Goal: Task Accomplishment & Management: Manage account settings

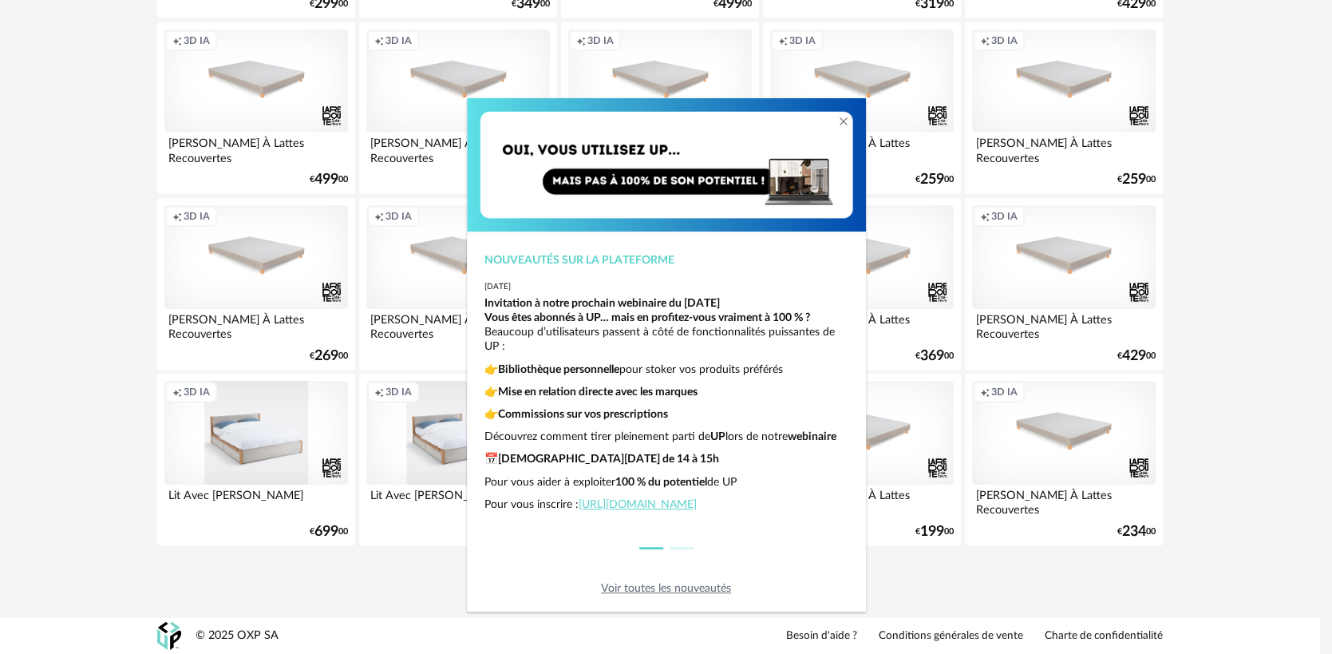
scroll to position [40, 0]
click at [706, 584] on link "Voir toutes les nouveautés" at bounding box center [666, 588] width 130 height 11
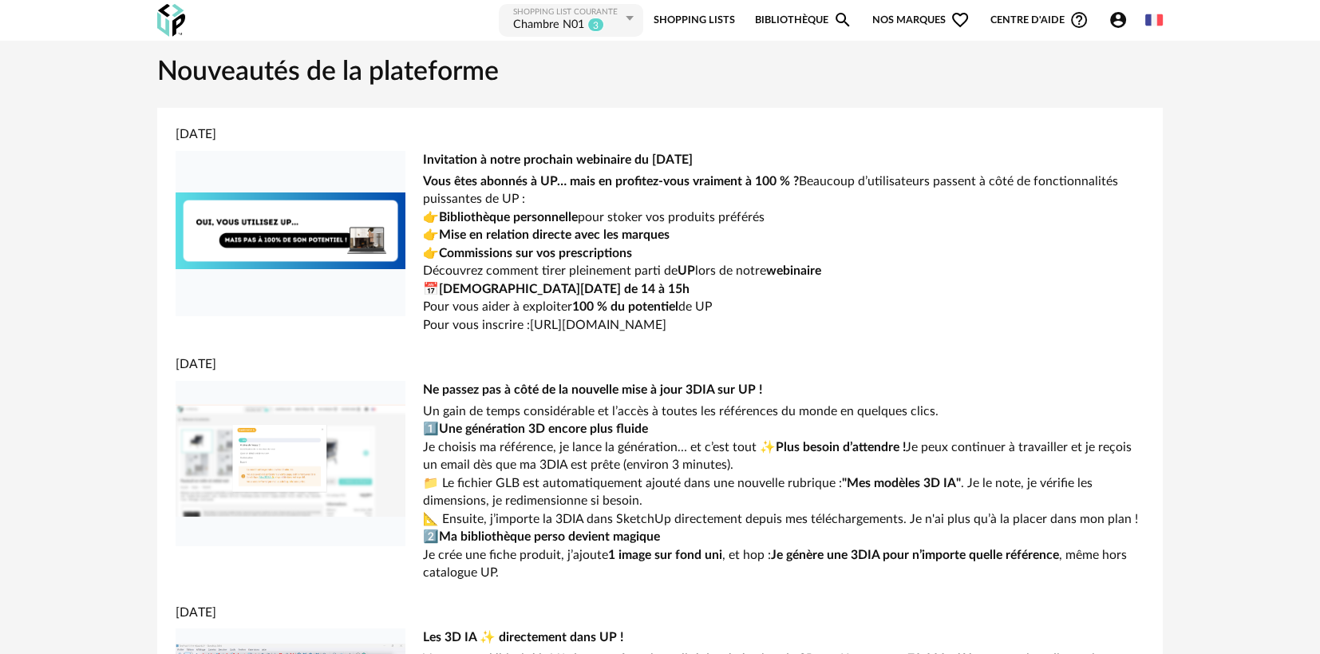
scroll to position [3198, 0]
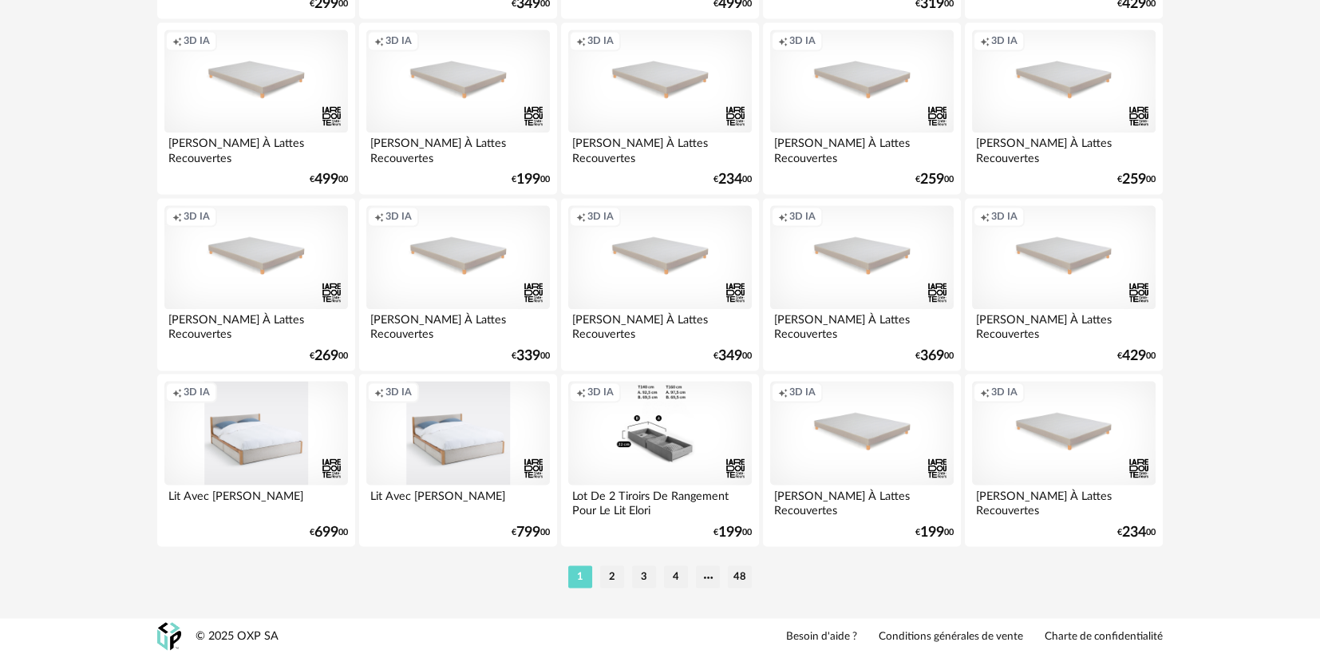
click at [607, 564] on div "1 2 3 4 48" at bounding box center [660, 577] width 1006 height 26
click at [611, 578] on li "2" at bounding box center [612, 576] width 24 height 22
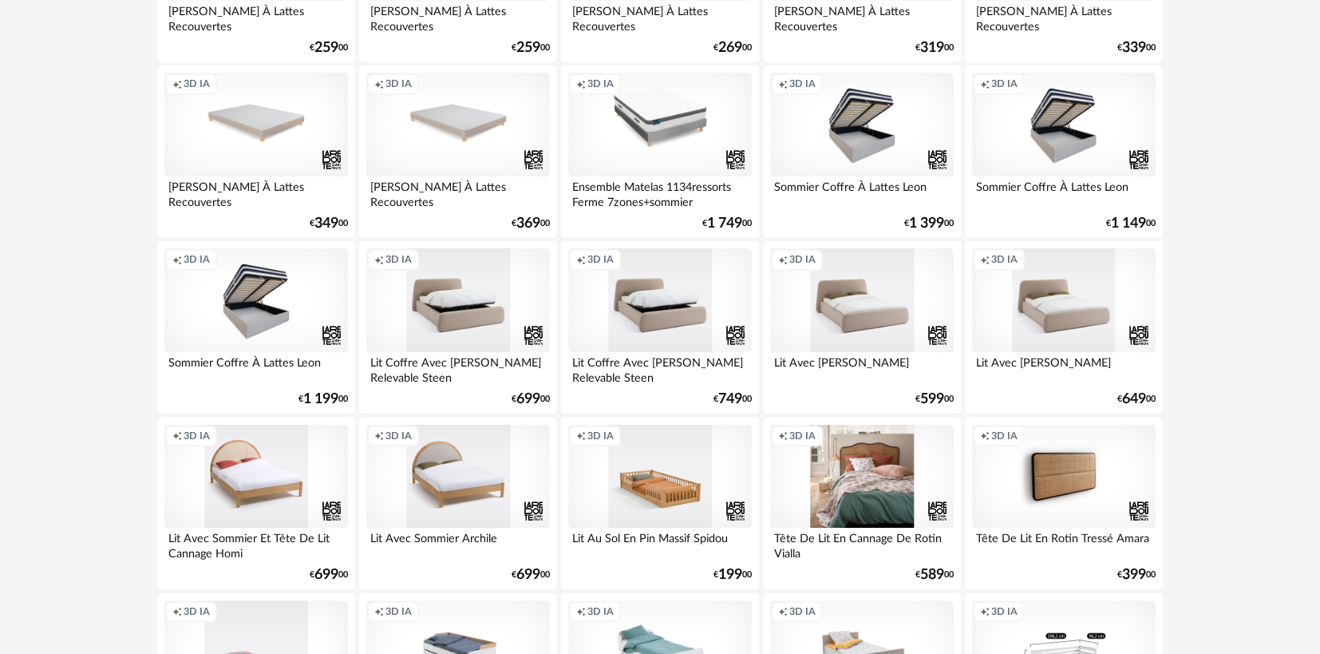
scroll to position [341, 0]
click at [880, 313] on div "Creation icon 3D IA" at bounding box center [862, 299] width 184 height 104
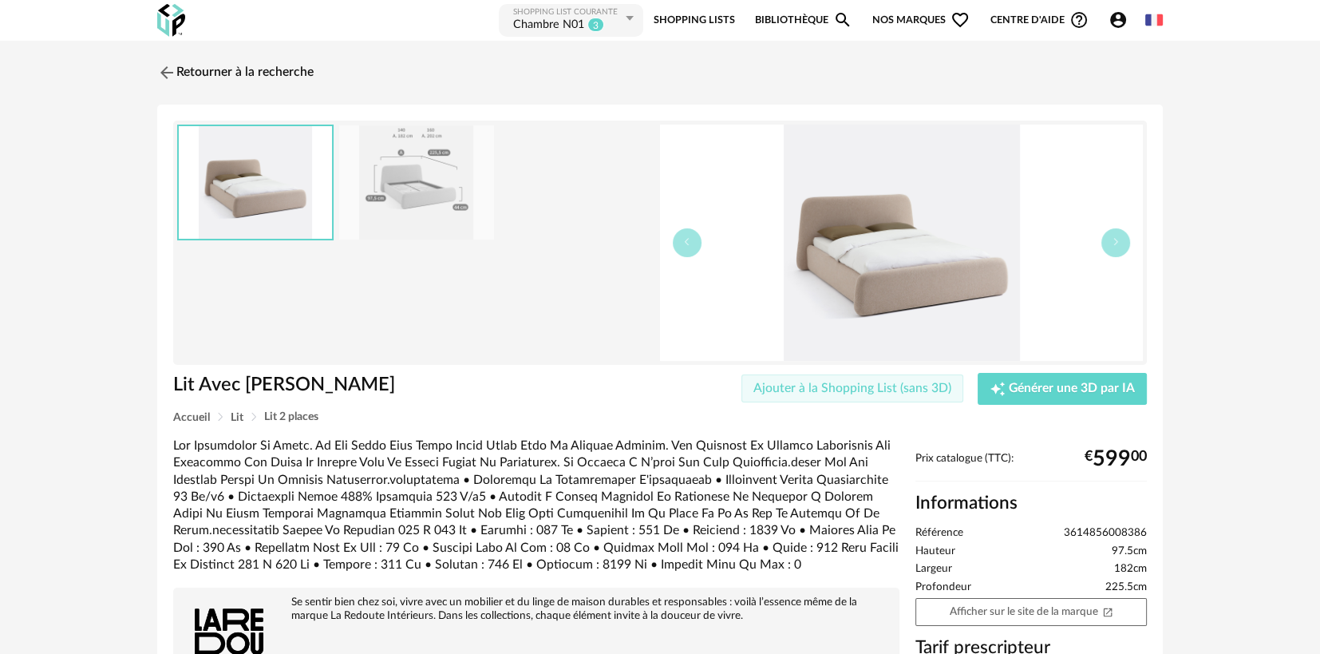
click at [856, 388] on span "Ajouter à la Shopping List (sans 3D)" at bounding box center [853, 388] width 198 height 13
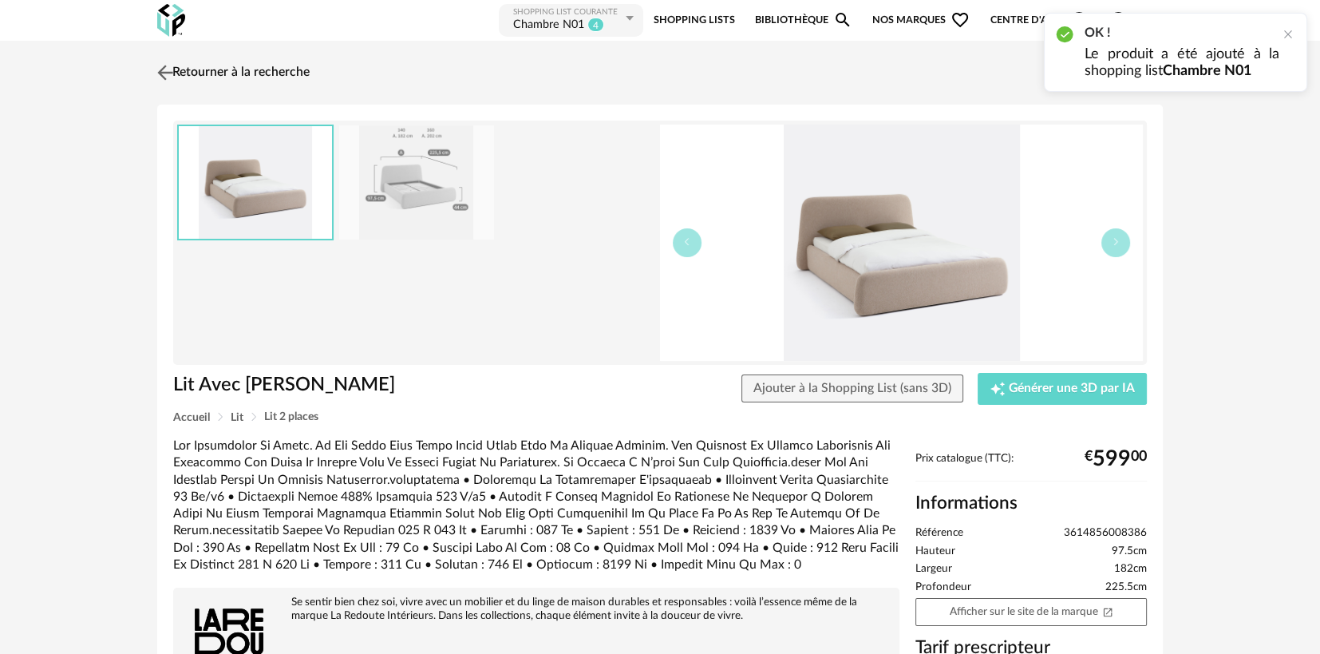
click at [228, 78] on link "Retourner à la recherche" at bounding box center [231, 72] width 156 height 35
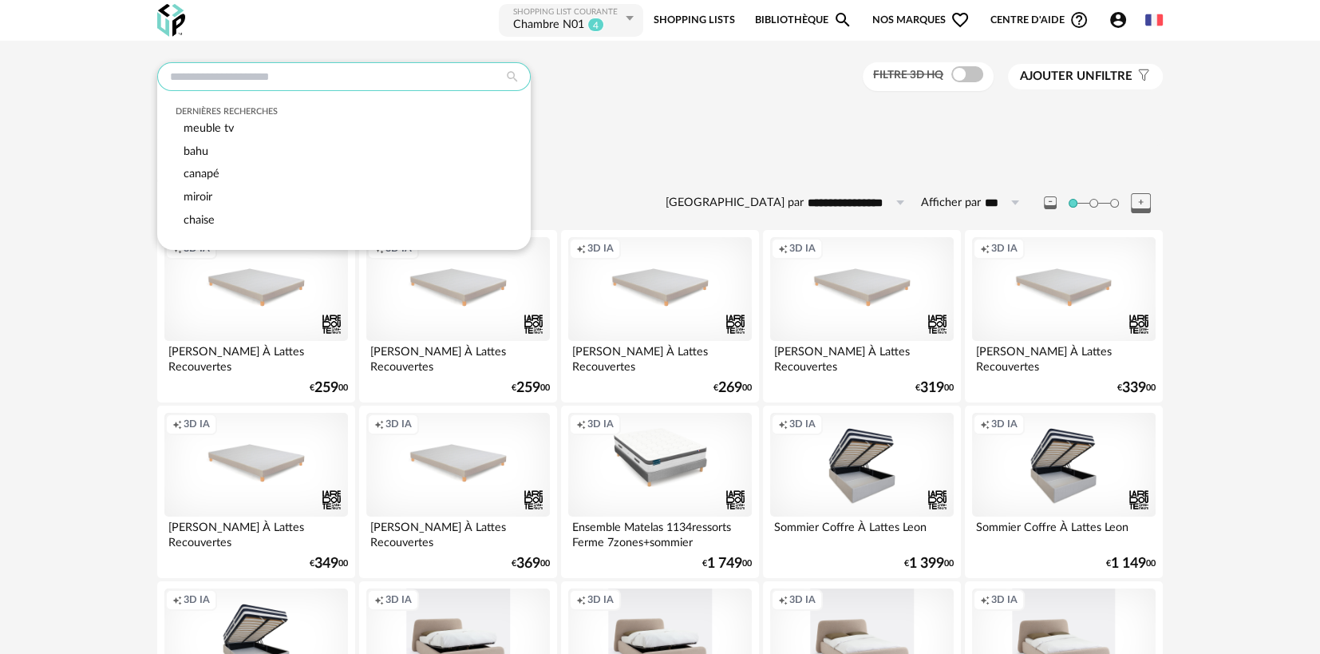
click at [370, 77] on input "text" at bounding box center [344, 76] width 374 height 29
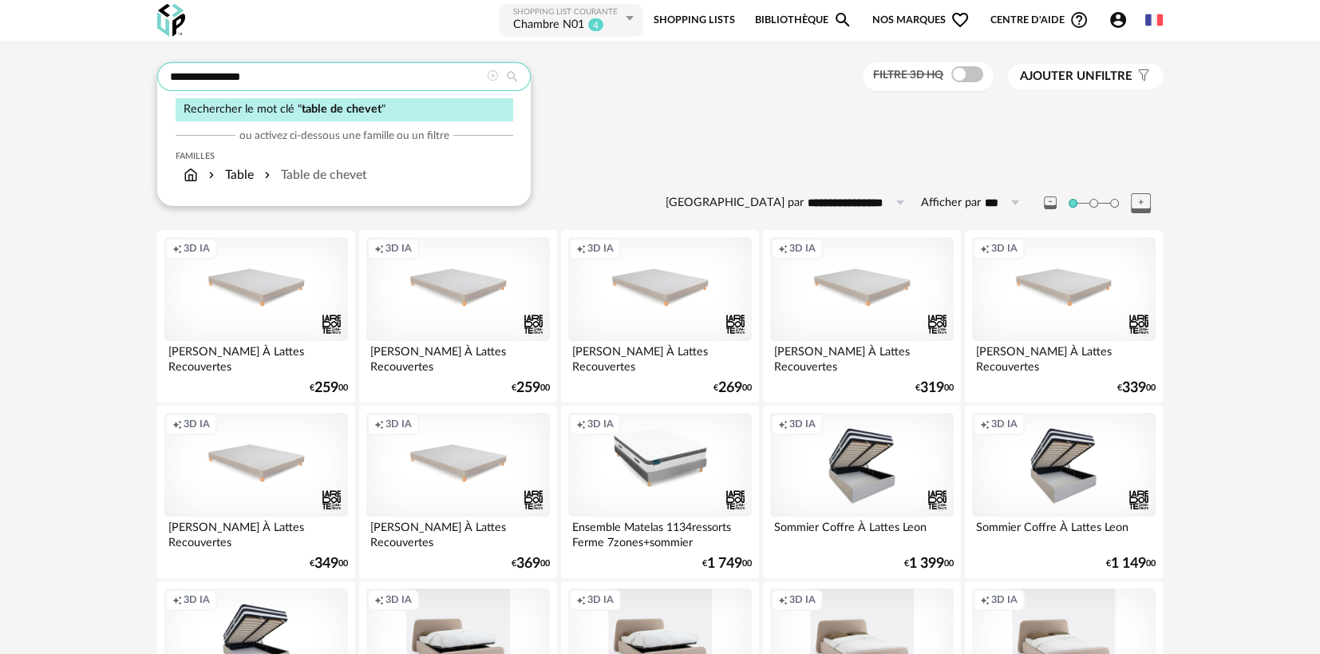
type input "**********"
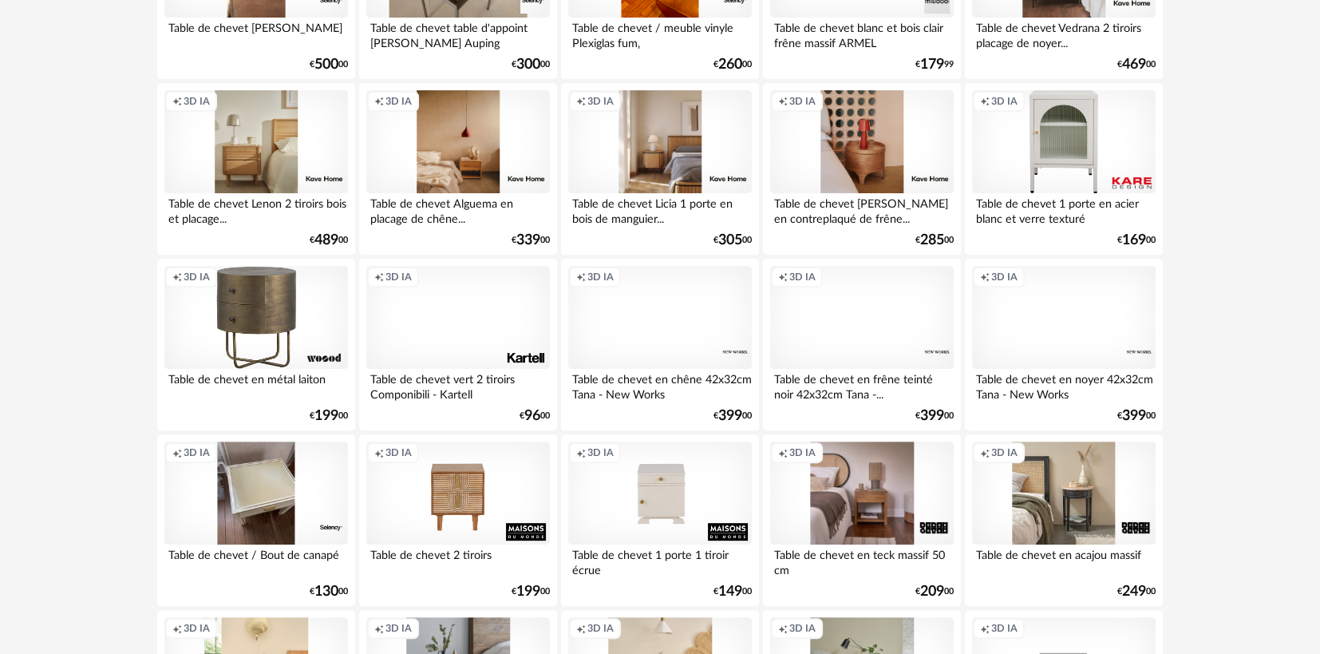
scroll to position [679, 0]
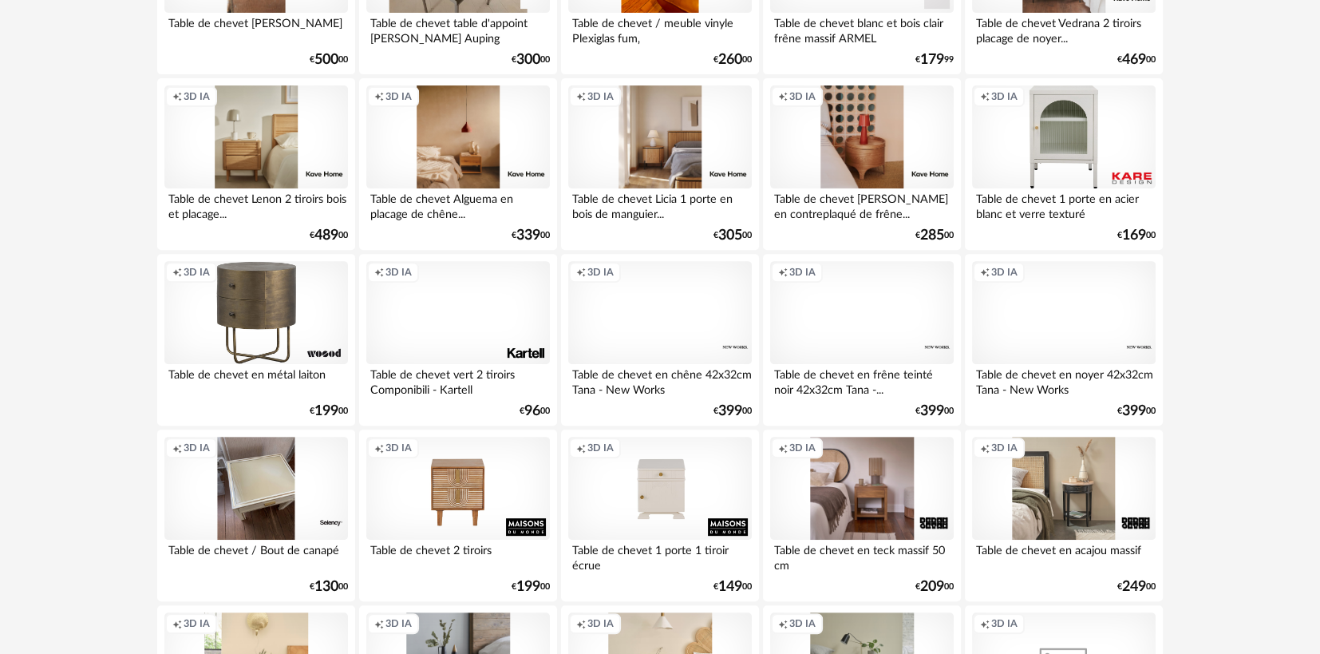
click at [482, 309] on div "Creation icon 3D IA" at bounding box center [458, 313] width 184 height 104
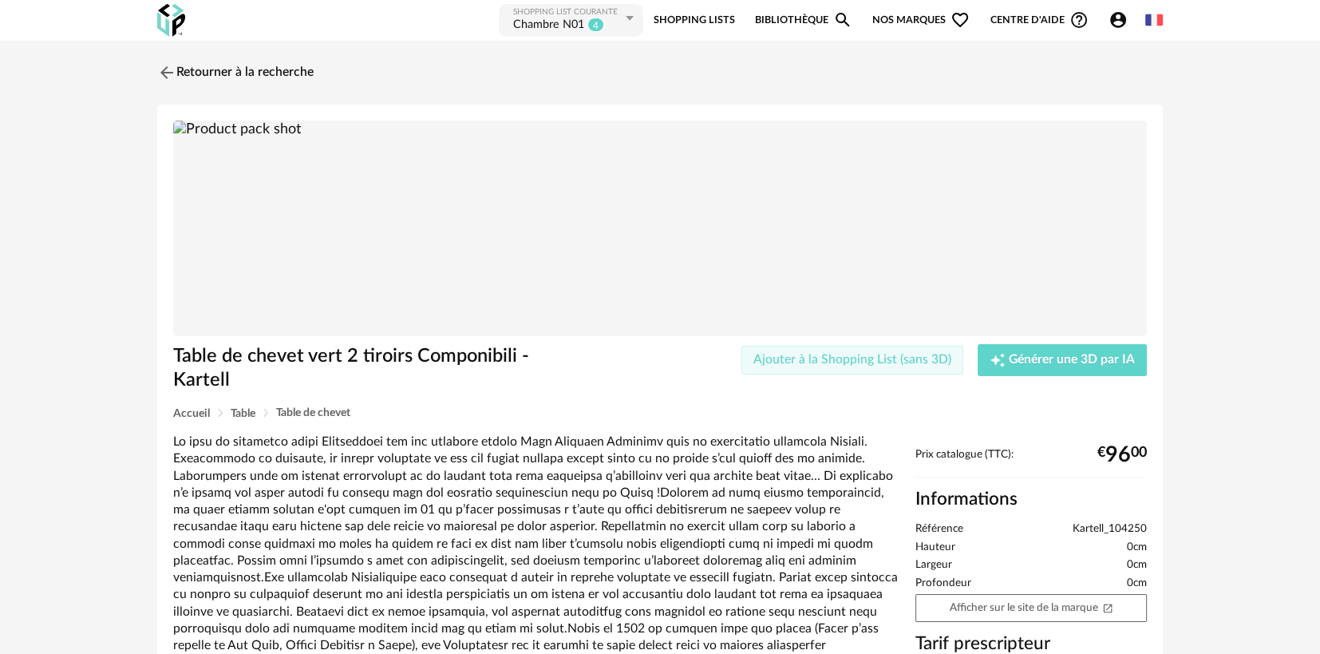
click at [845, 362] on span "Ajouter à la Shopping List (sans 3D)" at bounding box center [853, 359] width 198 height 13
click at [691, 18] on link "Shopping Lists" at bounding box center [693, 20] width 81 height 36
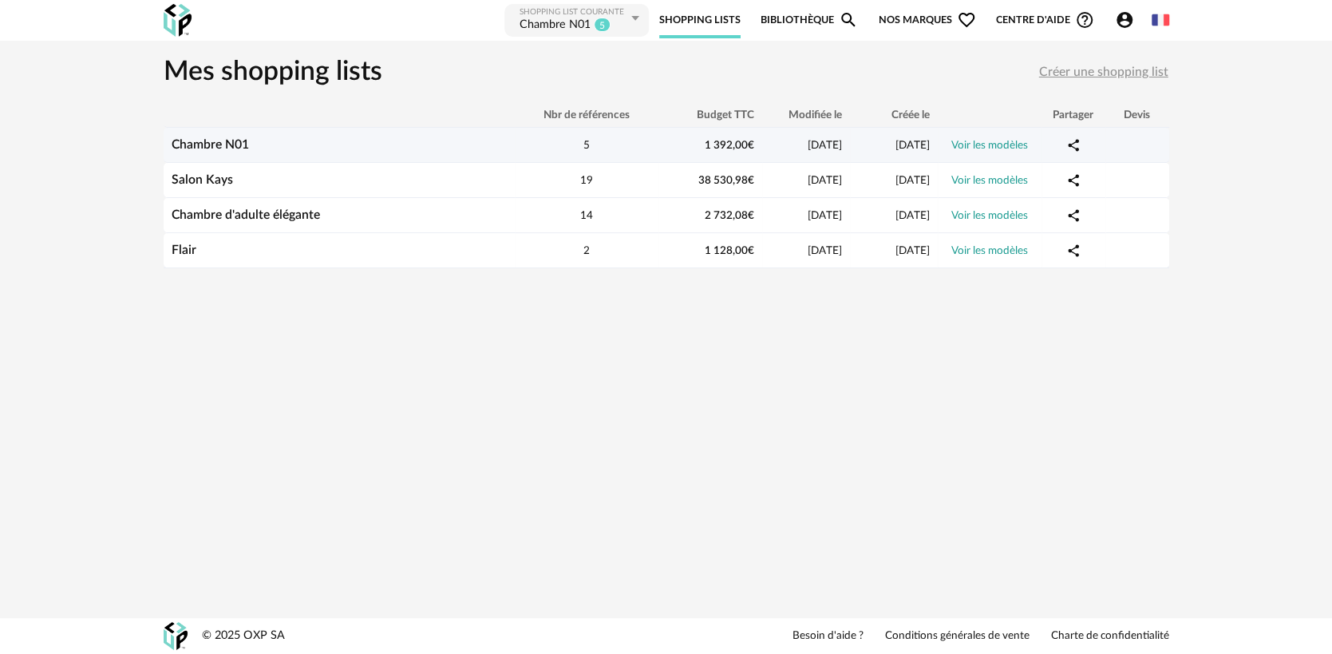
click at [229, 143] on link "Chambre N01" at bounding box center [210, 144] width 77 height 13
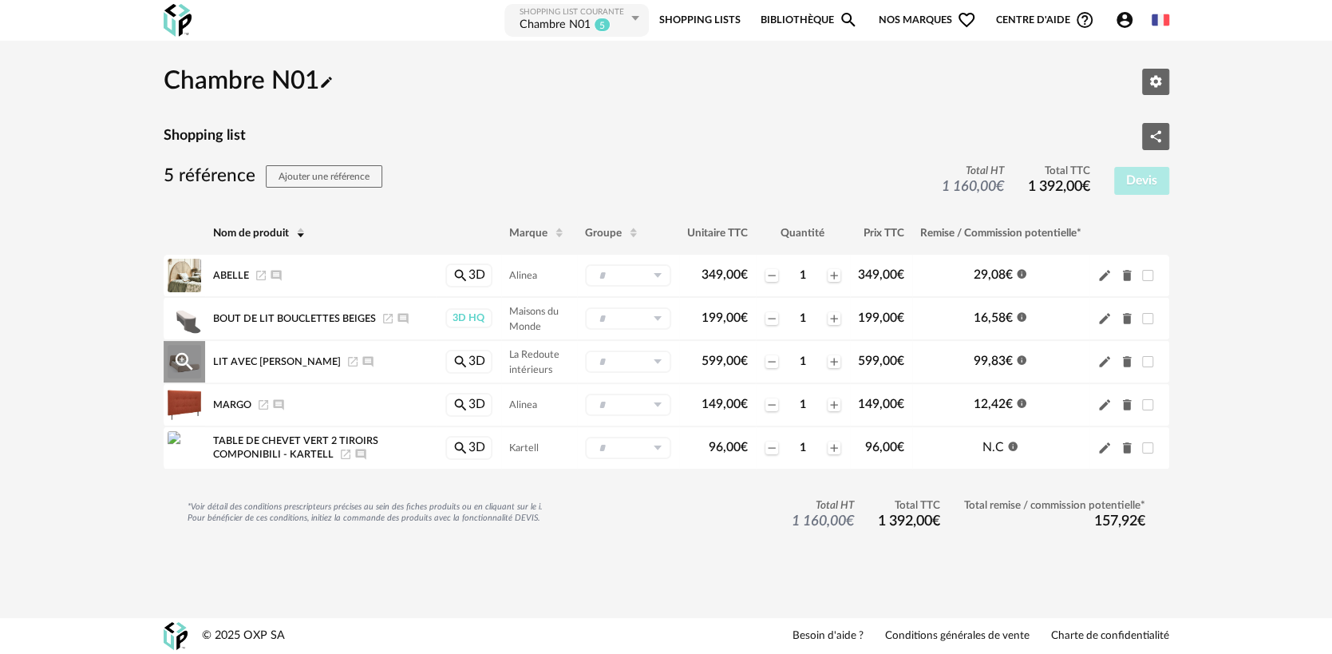
click at [299, 362] on span "Lit Avec [PERSON_NAME]" at bounding box center [277, 361] width 128 height 10
click at [298, 361] on span "Lit Avec [PERSON_NAME]" at bounding box center [277, 361] width 128 height 10
click at [348, 361] on icon "Launch icon" at bounding box center [352, 361] width 13 height 13
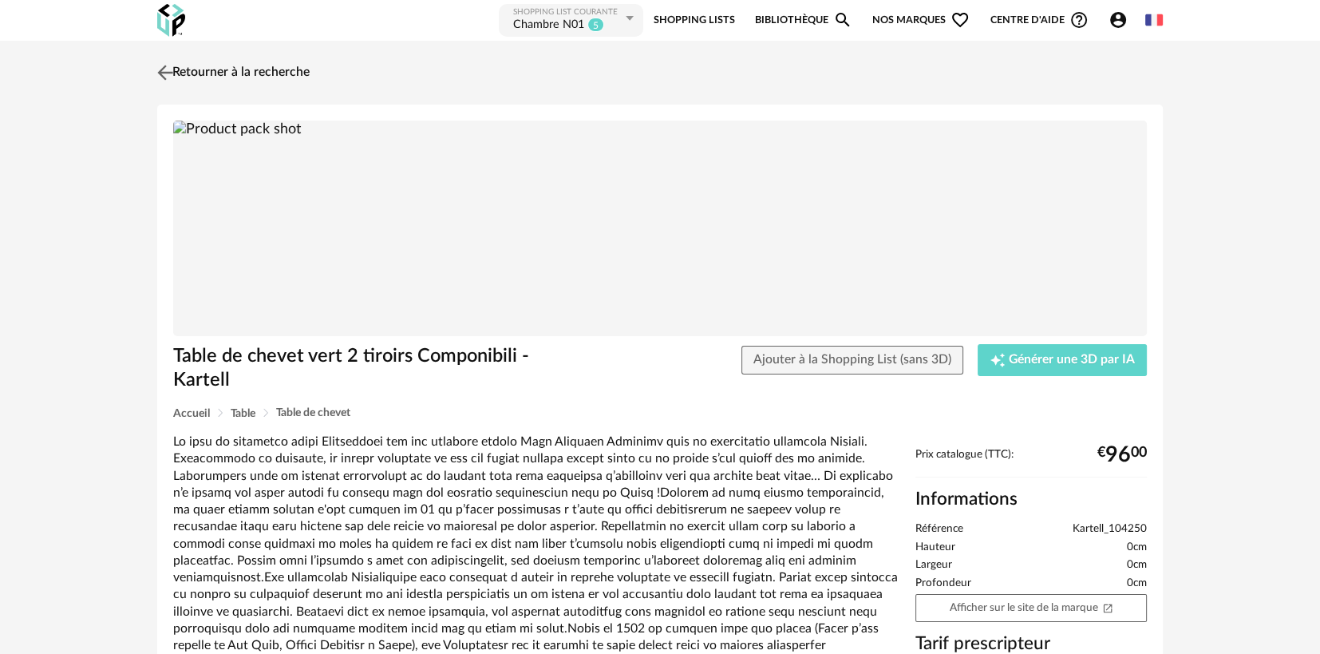
click at [292, 72] on link "Retourner à la recherche" at bounding box center [231, 72] width 156 height 35
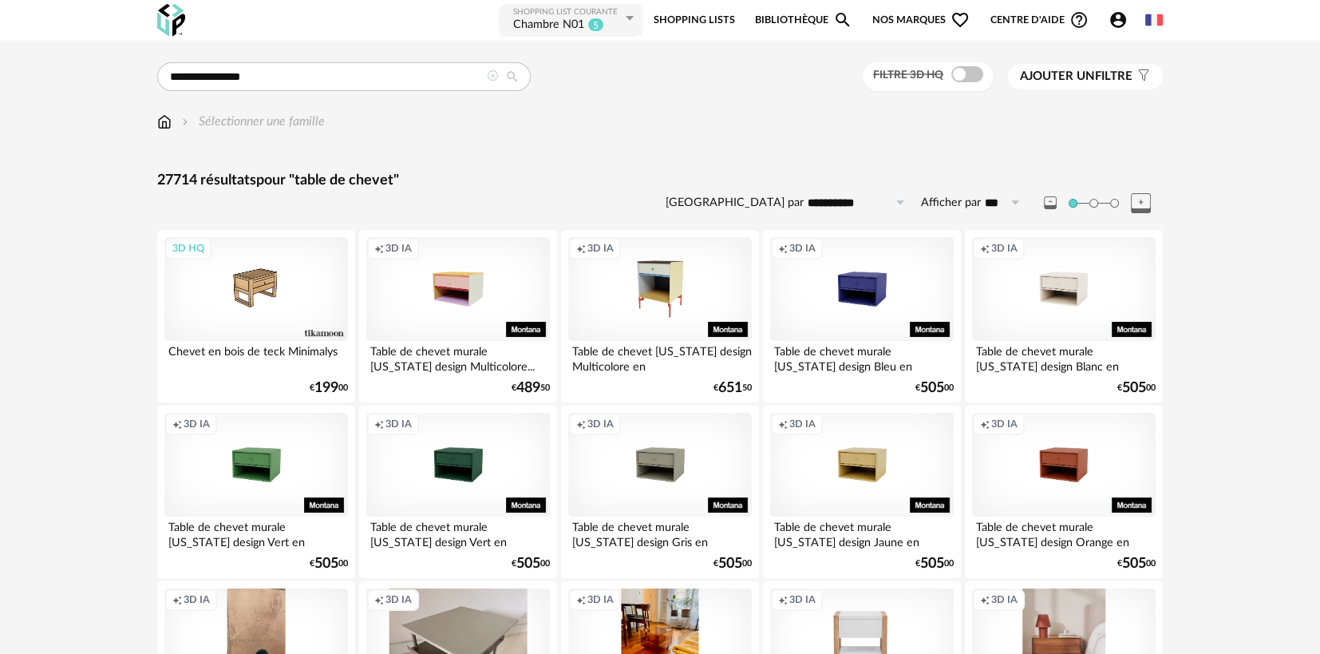
click at [493, 80] on icon at bounding box center [492, 75] width 11 height 11
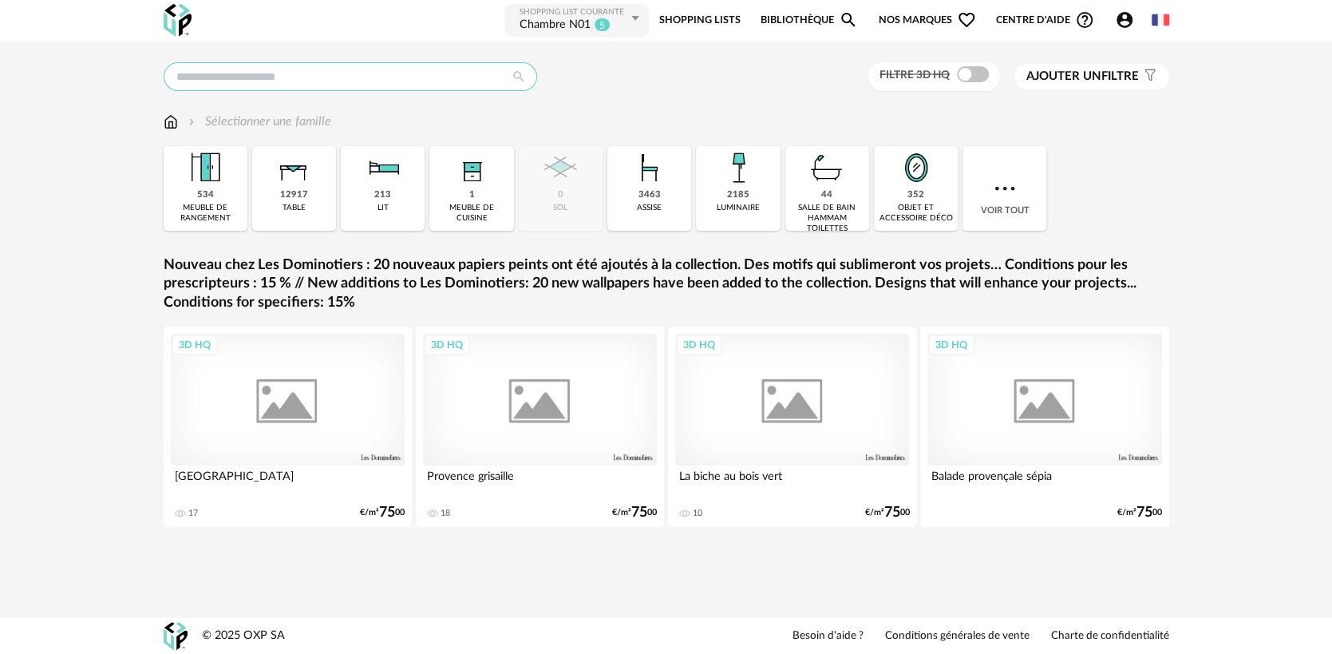
click at [449, 73] on input "text" at bounding box center [351, 76] width 374 height 29
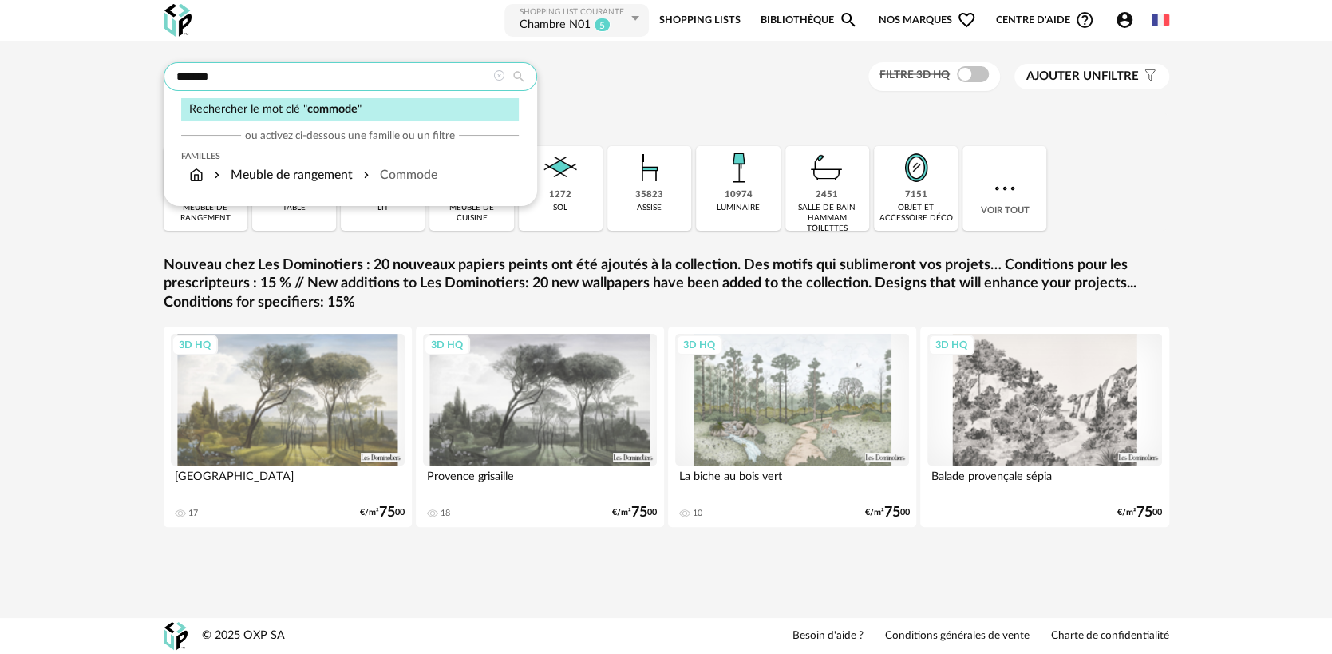
type input "*******"
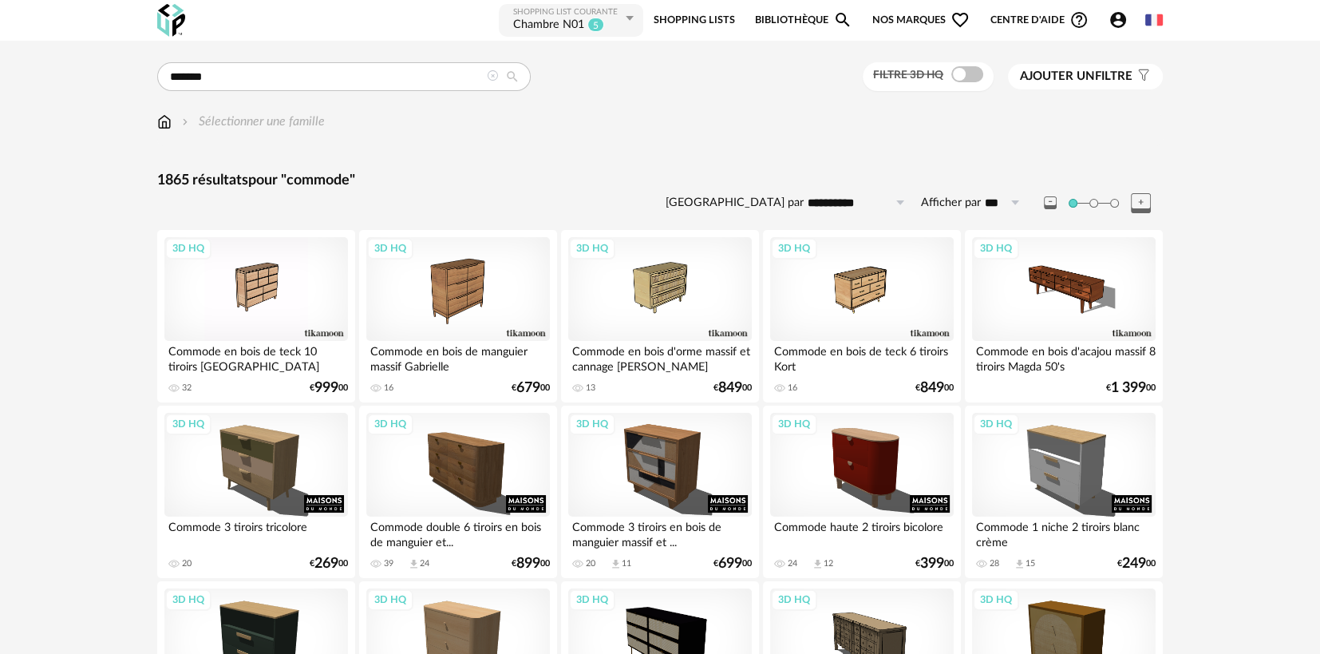
click at [687, 17] on link "Shopping Lists" at bounding box center [693, 20] width 81 height 36
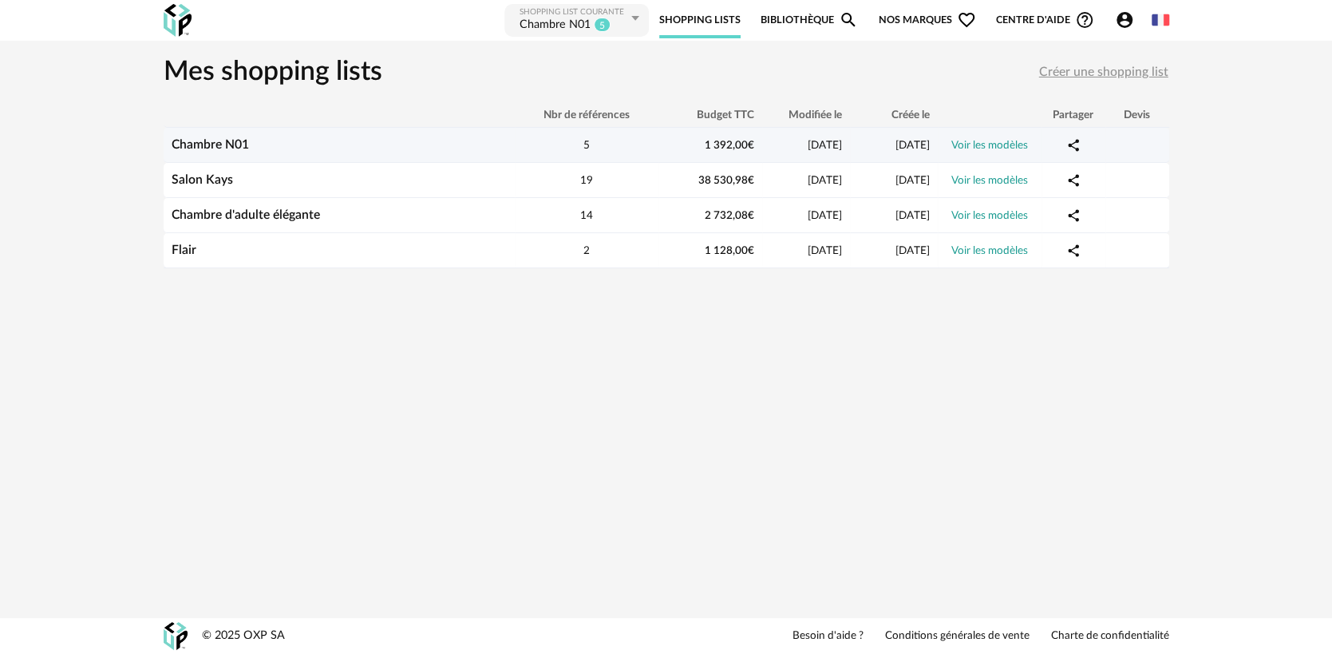
click at [336, 151] on div "Chambre N01" at bounding box center [339, 144] width 351 height 15
click at [220, 144] on link "Chambre N01" at bounding box center [210, 144] width 77 height 13
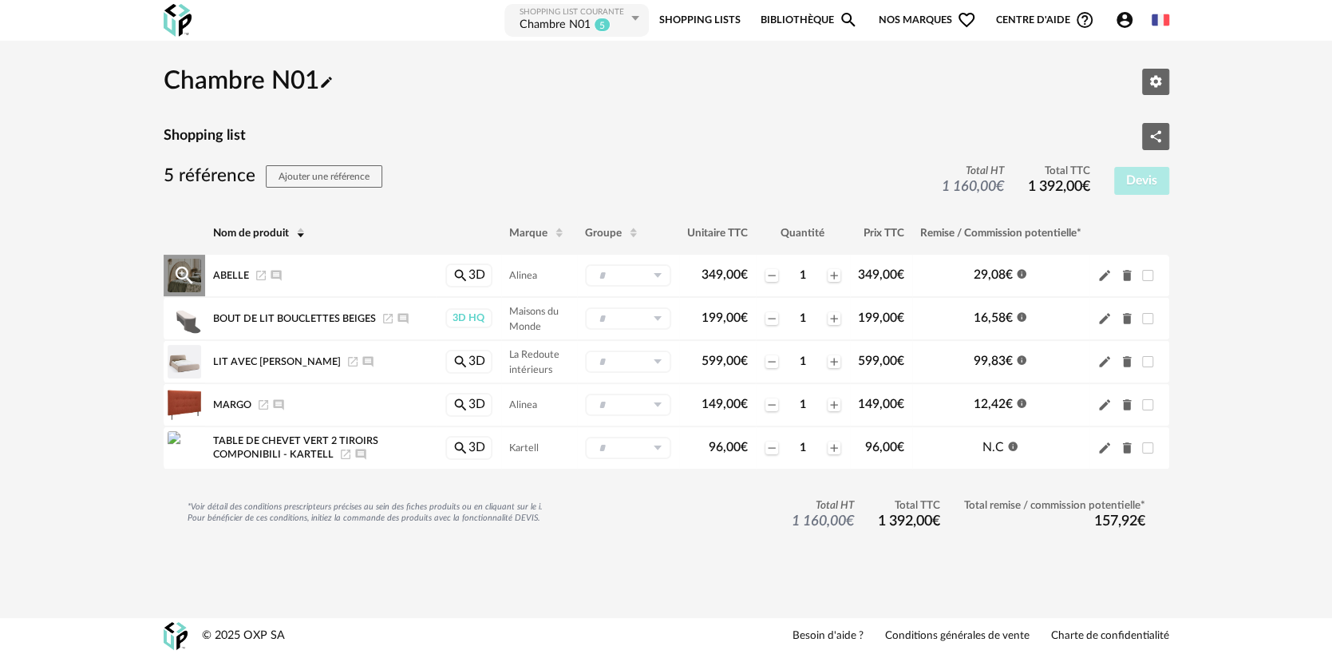
click at [1129, 276] on icon "Delete icon" at bounding box center [1126, 276] width 9 height 11
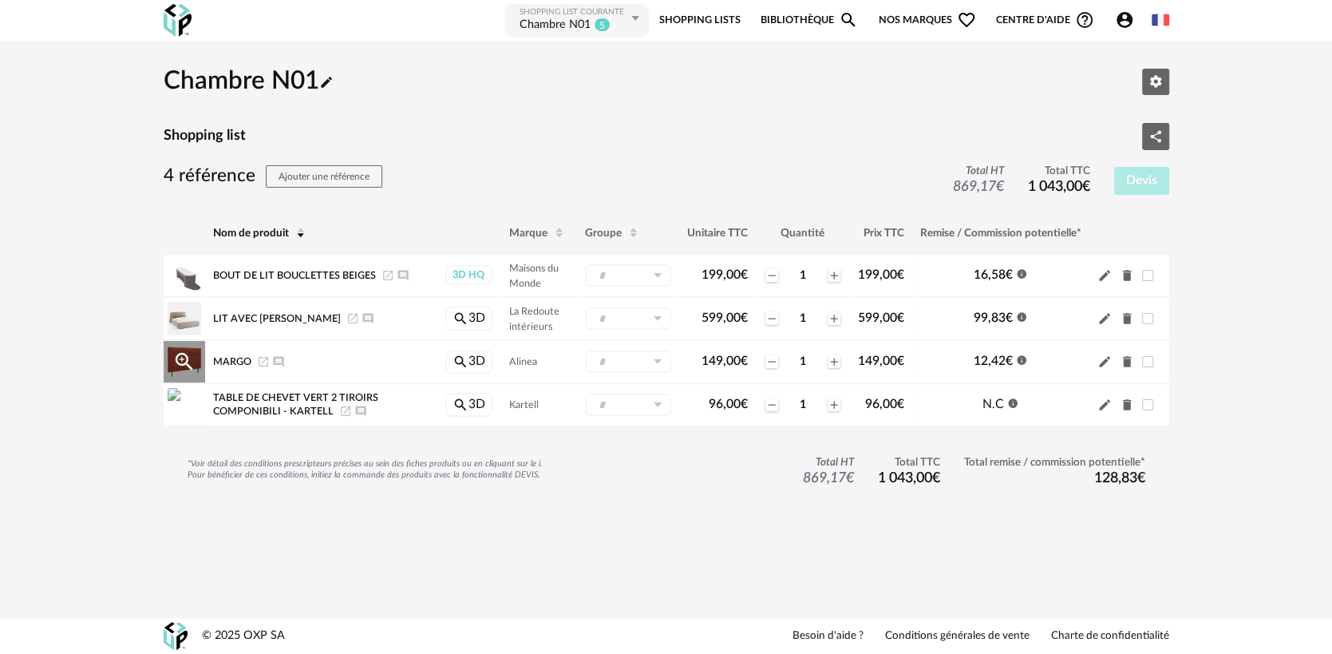
click at [1129, 362] on icon "Delete icon" at bounding box center [1126, 362] width 9 height 11
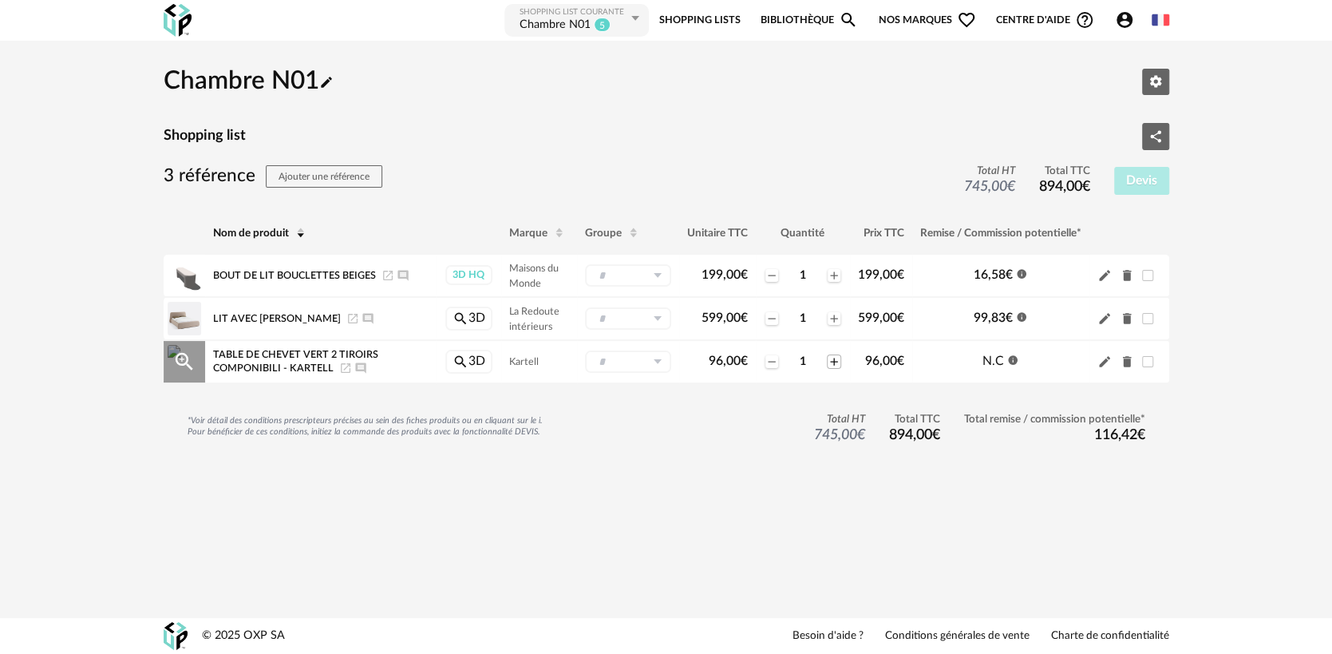
click at [829, 358] on icon "Plus icon" at bounding box center [834, 361] width 13 height 13
click at [1125, 273] on icon "Delete icon" at bounding box center [1126, 276] width 9 height 11
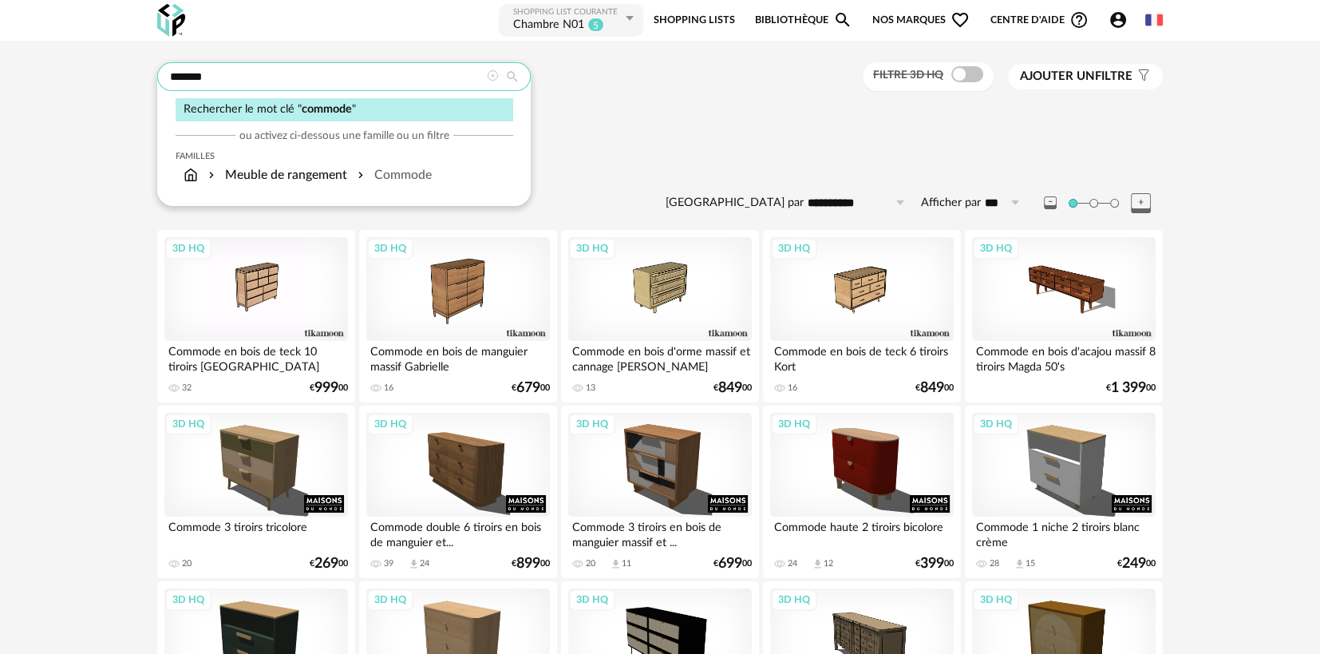
click at [319, 77] on input "*******" at bounding box center [344, 76] width 374 height 29
click at [772, 83] on div "******* Rechercher le mot clé " commode " ou activez ci-dessous une famille ou …" at bounding box center [660, 77] width 1006 height 30
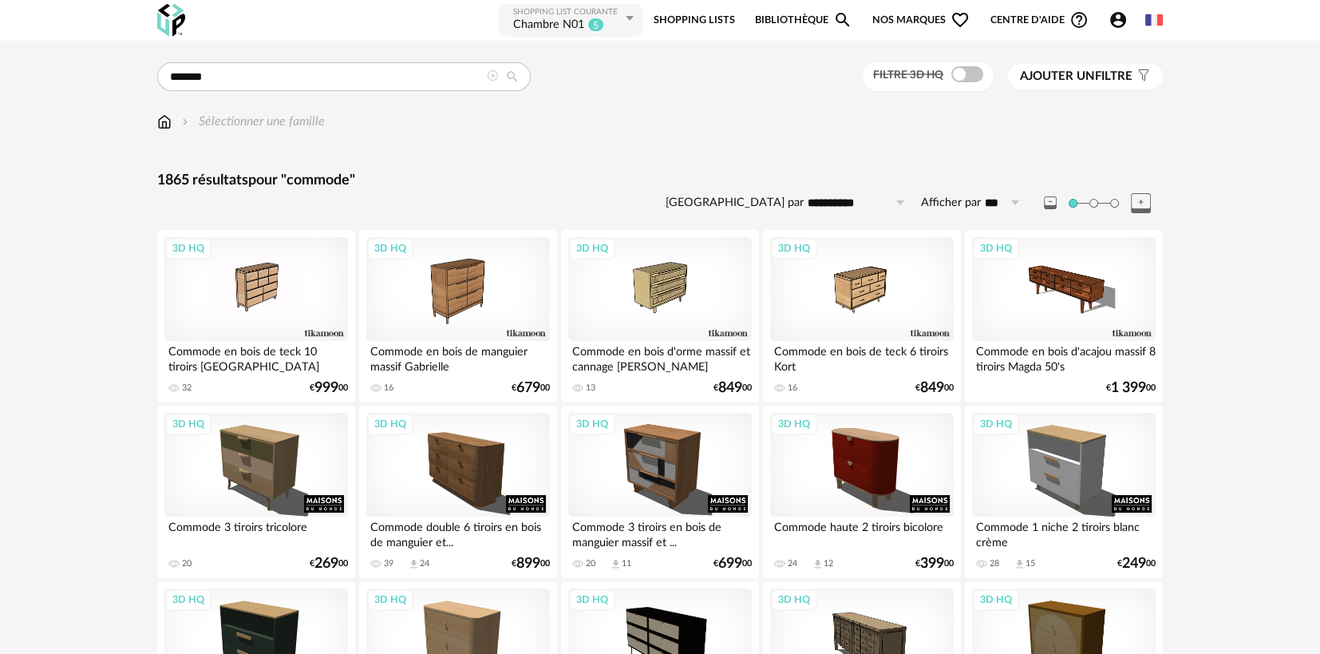
click at [876, 204] on input "**********" at bounding box center [859, 203] width 110 height 26
click at [1097, 71] on span "Ajouter un filtre" at bounding box center [1076, 77] width 113 height 16
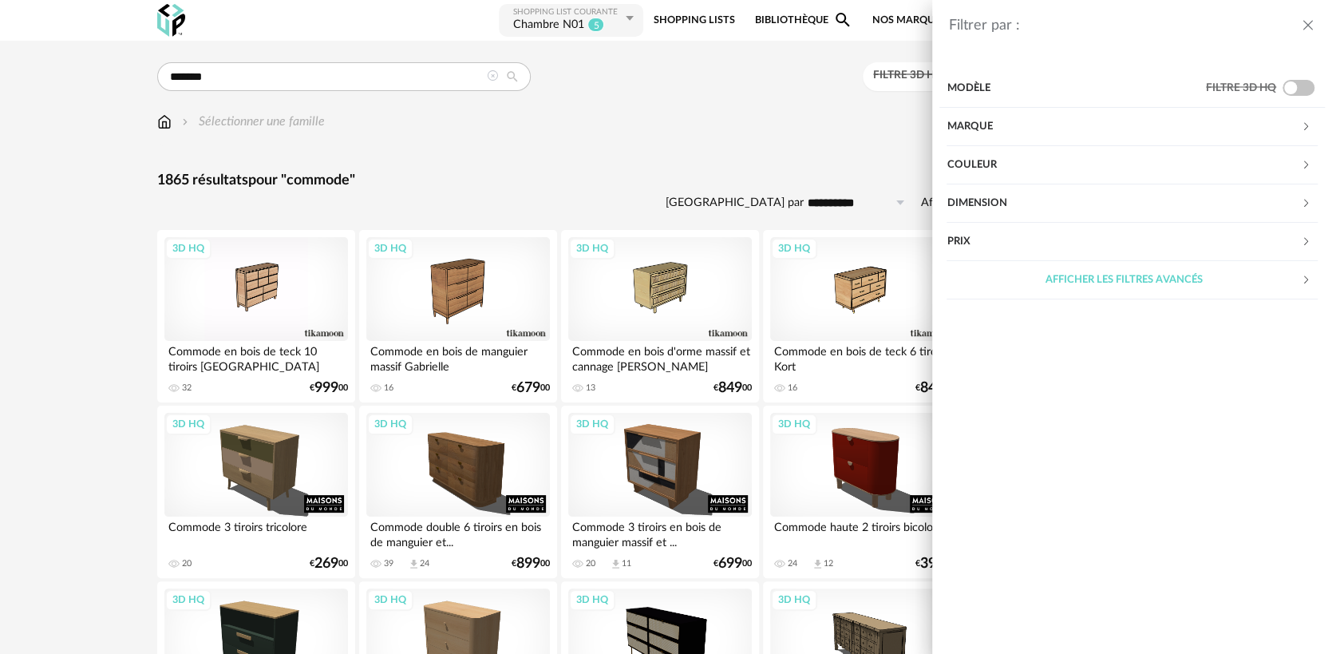
click at [965, 248] on div "Prix" at bounding box center [1124, 242] width 354 height 38
click at [1288, 285] on input "text" at bounding box center [1284, 290] width 69 height 27
type input "***"
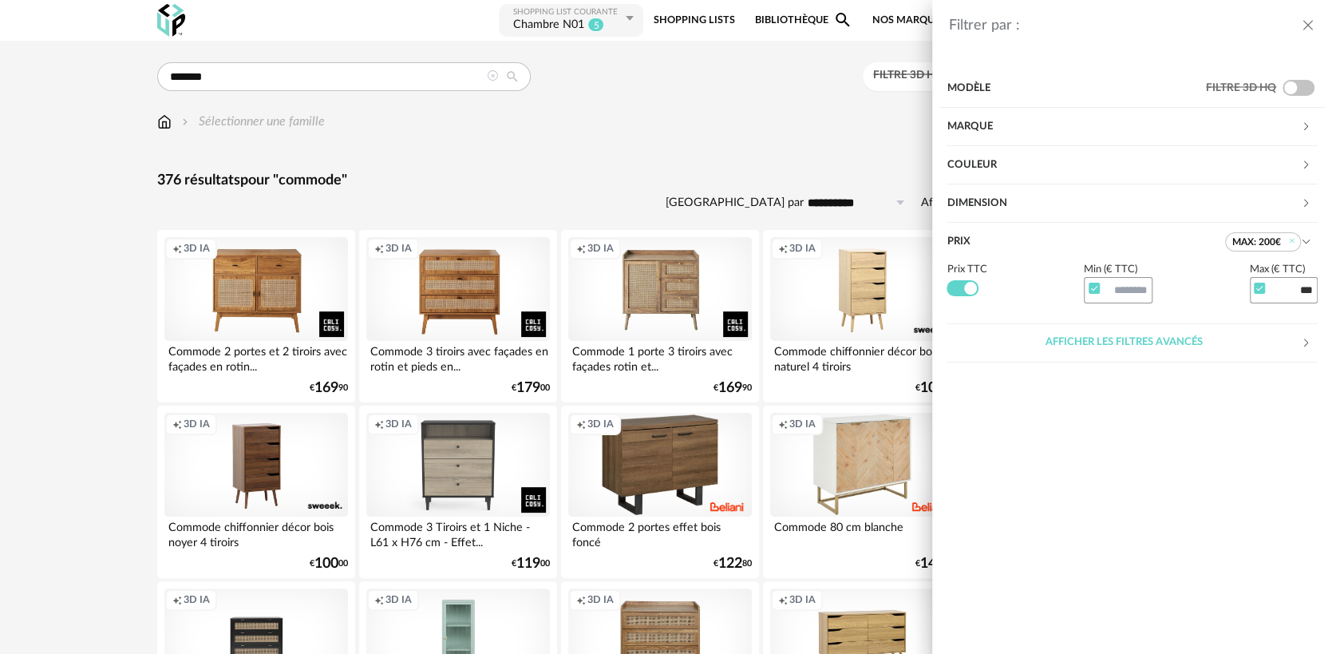
click at [647, 147] on div "Filtrer par : Modèle Filtre 3D HQ Marque &tradition 0 101 Copenhagen 0 366 Conc…" at bounding box center [666, 327] width 1332 height 654
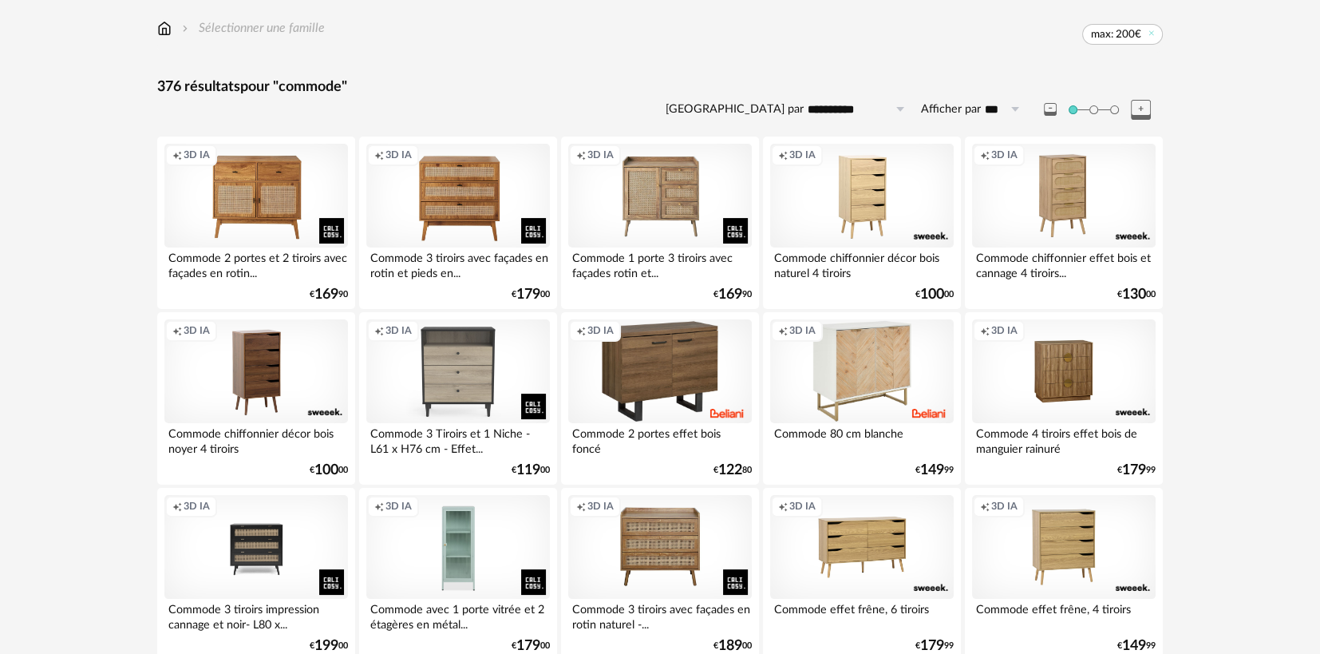
scroll to position [49, 0]
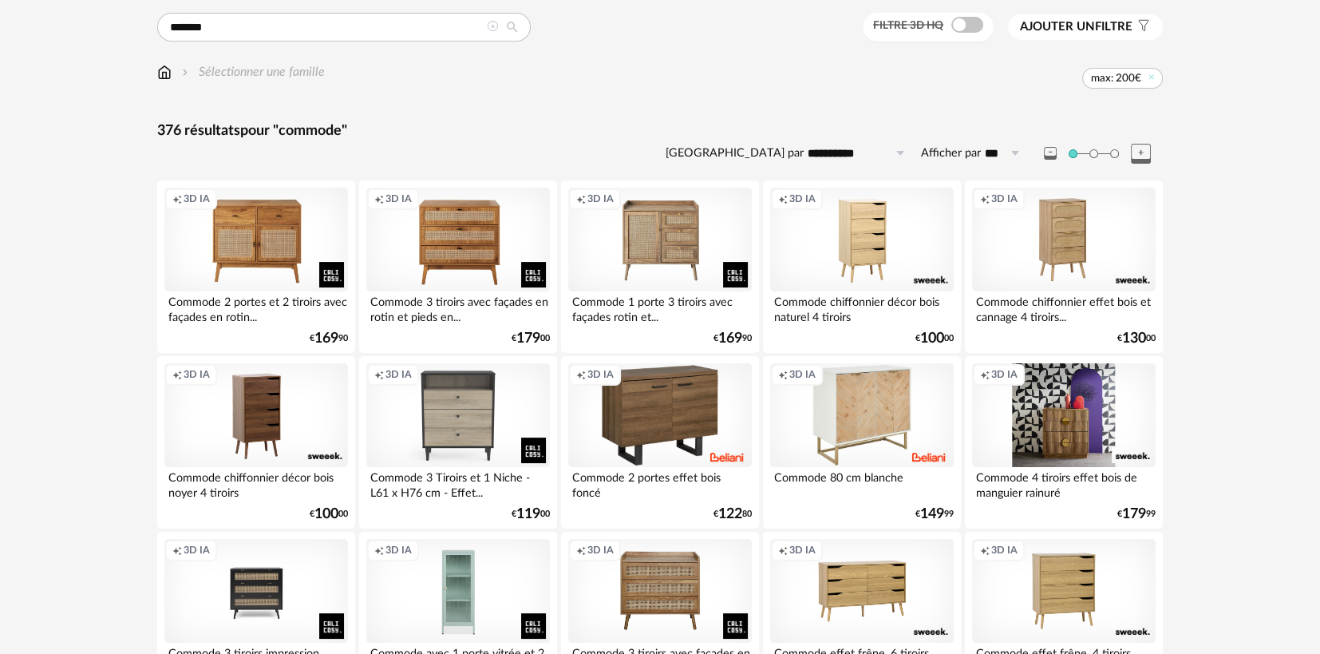
click at [1098, 400] on div "Creation icon 3D IA" at bounding box center [1064, 415] width 184 height 104
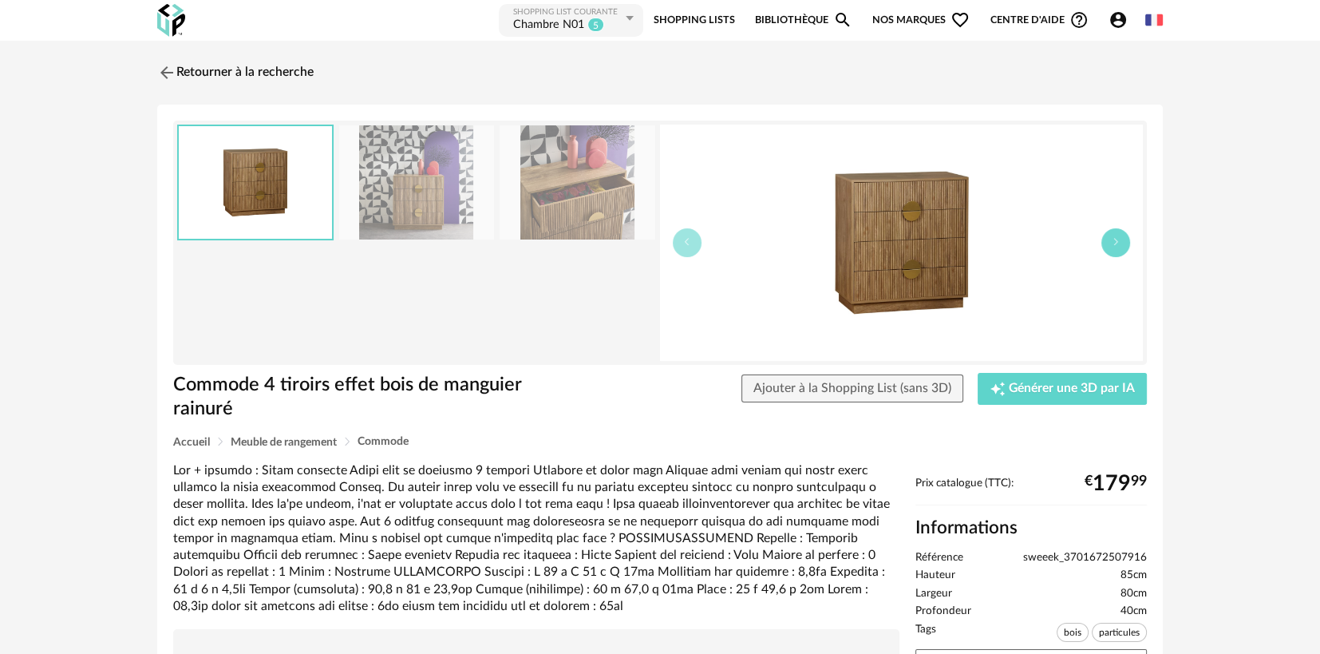
click at [1113, 242] on icon "button" at bounding box center [1116, 242] width 10 height 10
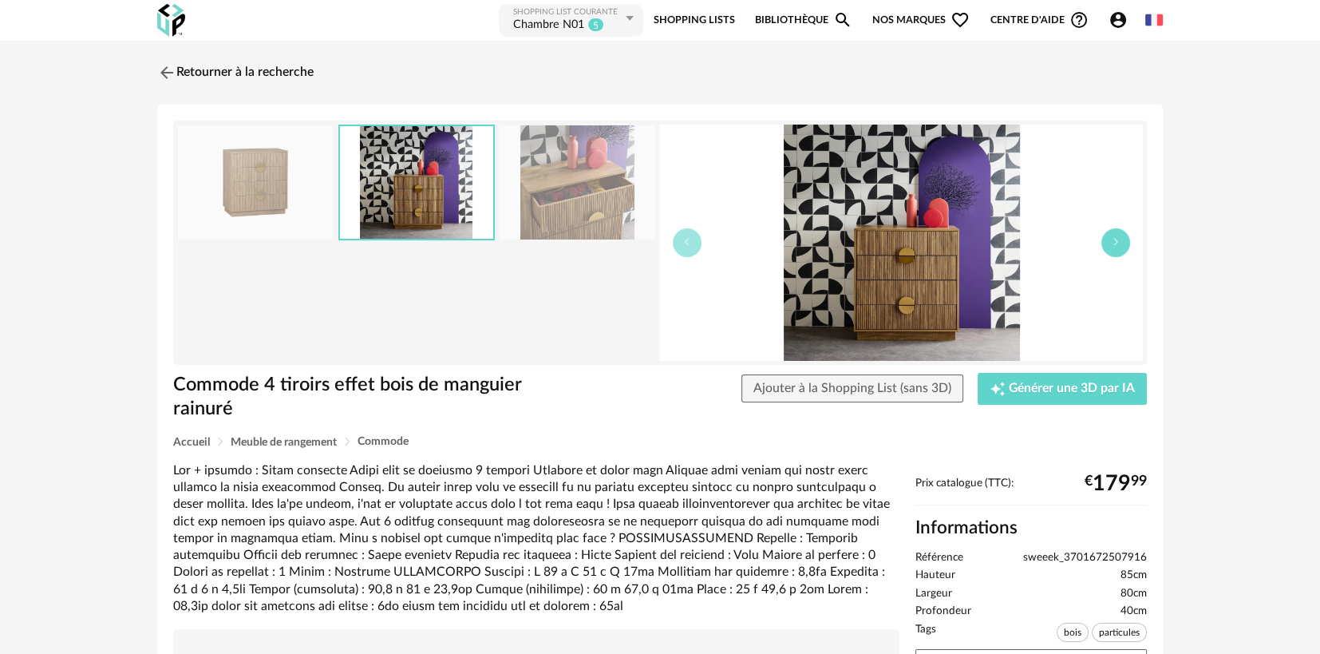
click at [1113, 242] on icon "button" at bounding box center [1116, 242] width 10 height 10
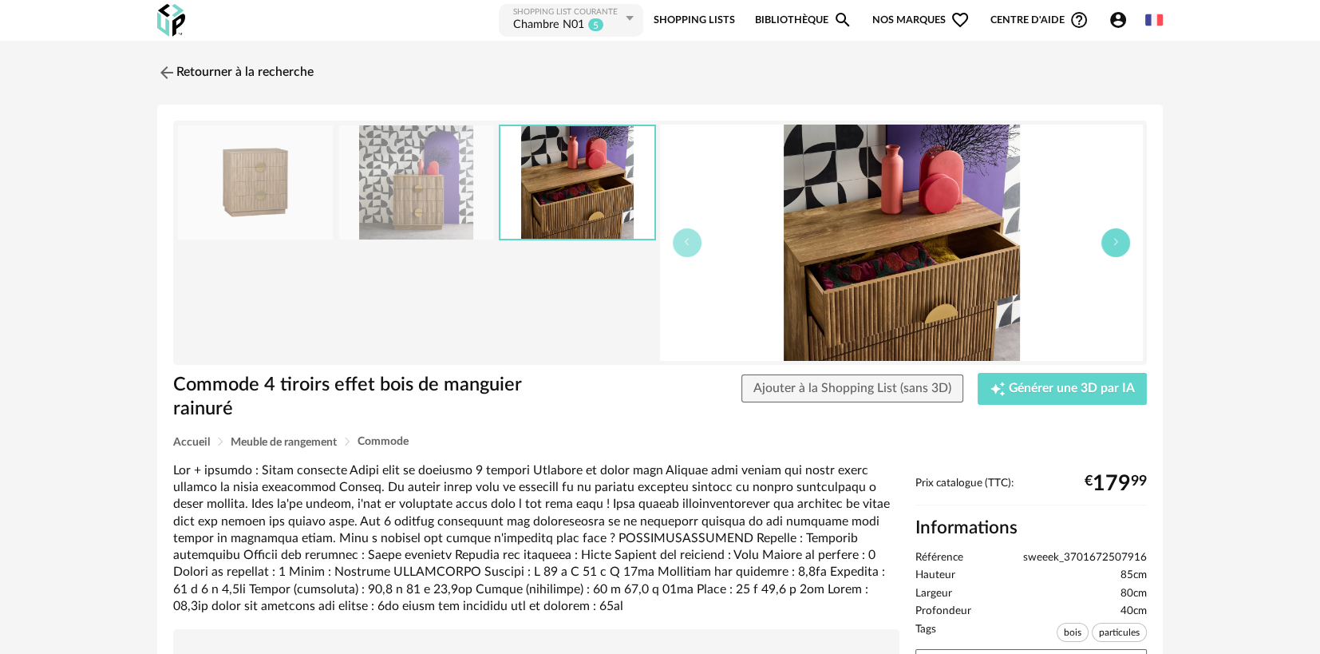
click at [1113, 242] on icon "button" at bounding box center [1116, 242] width 10 height 10
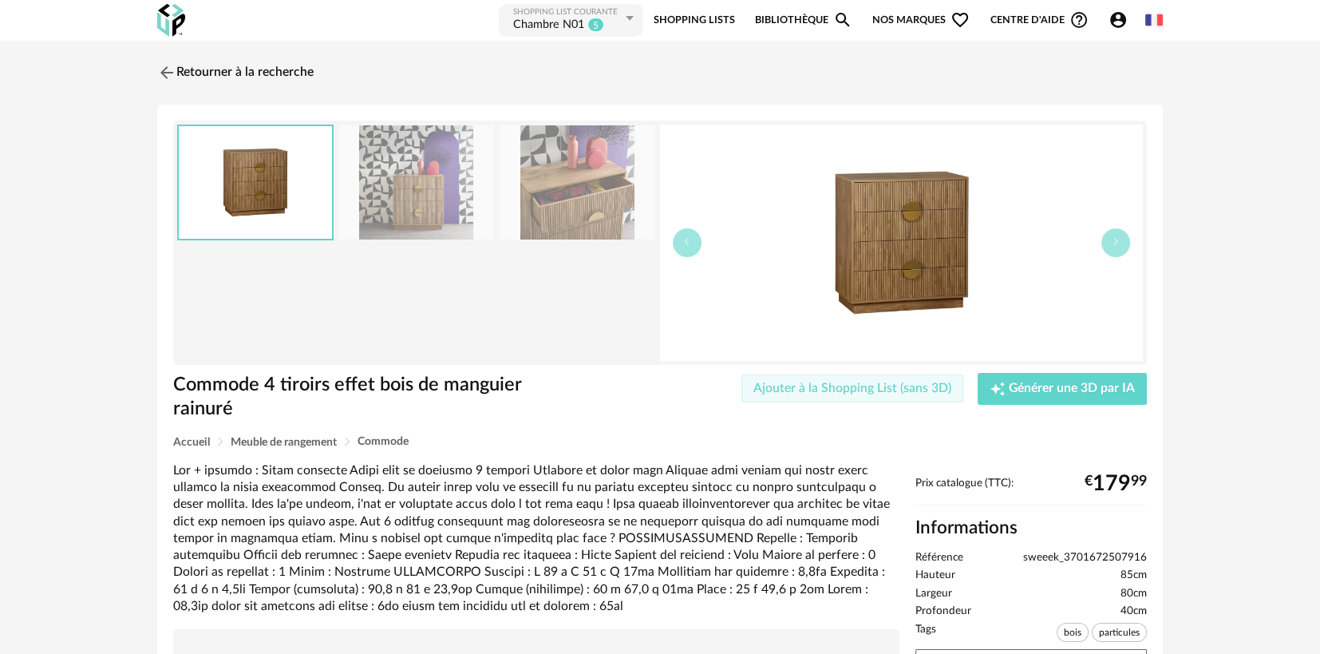
click at [838, 387] on span "Ajouter à la Shopping List (sans 3D)" at bounding box center [853, 388] width 198 height 13
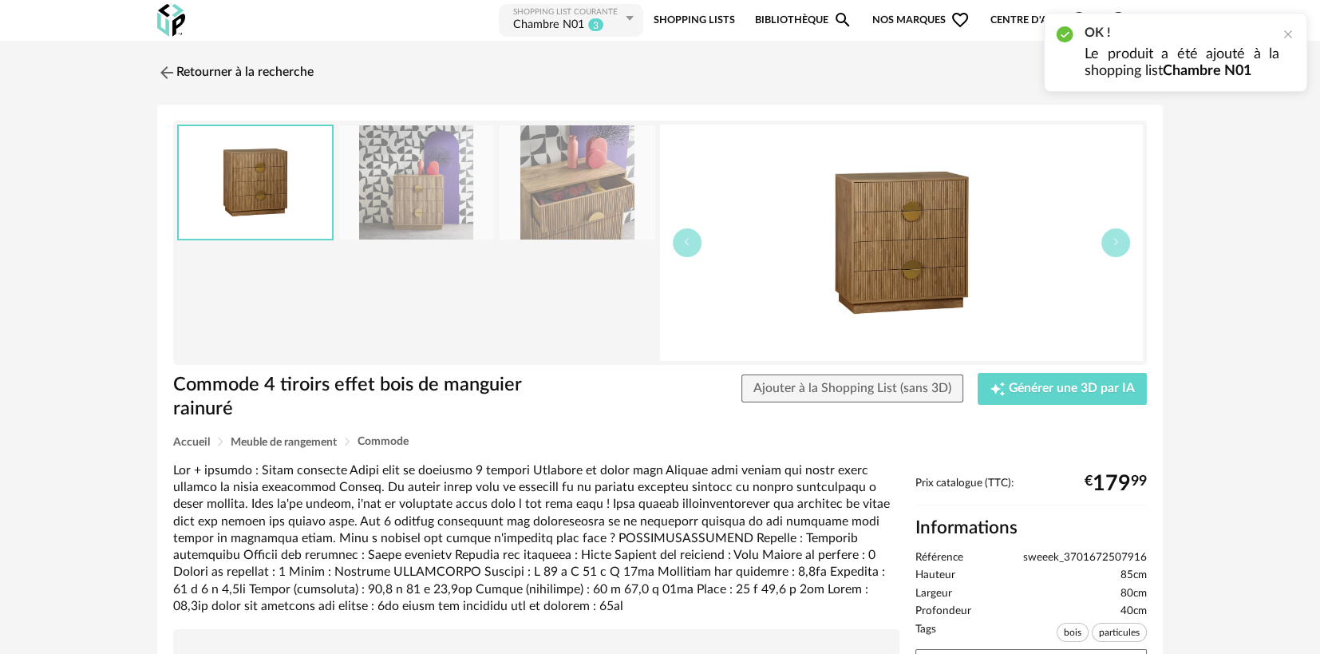
click at [878, 230] on img at bounding box center [901, 243] width 483 height 236
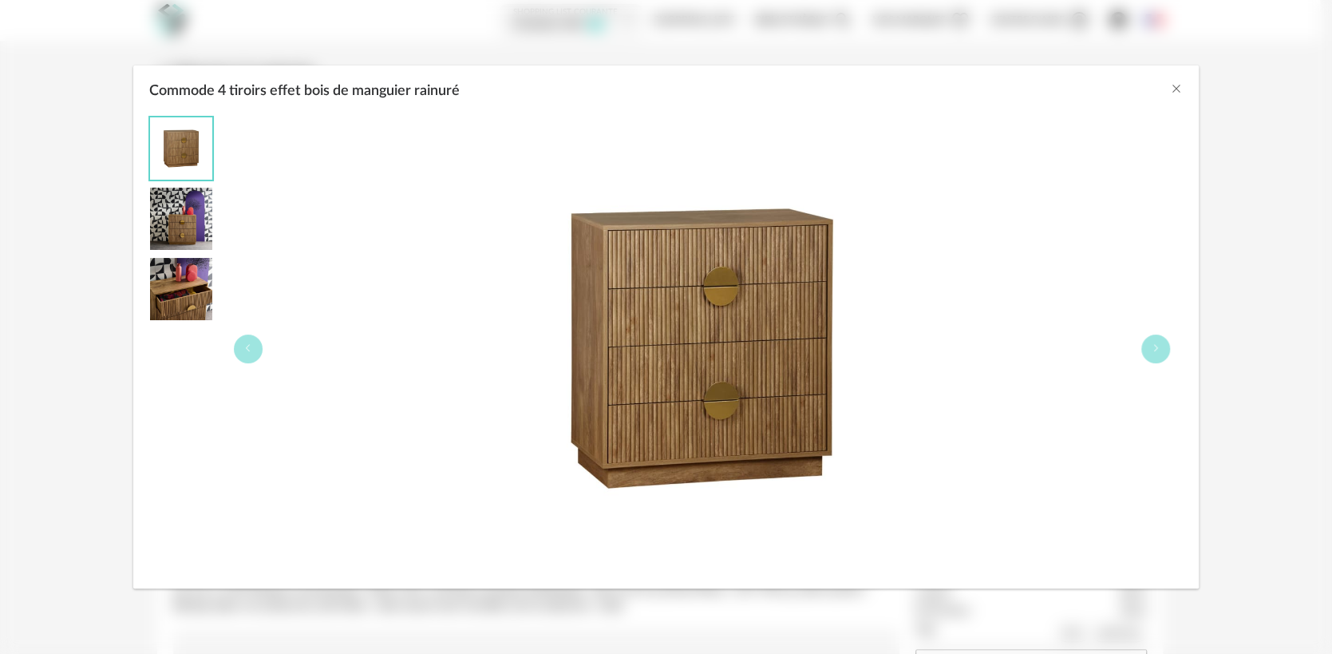
click at [546, 145] on img "Commode 4 tiroirs effet bois de manguier rainuré" at bounding box center [702, 349] width 464 height 464
click at [103, 70] on div "Commode 4 tiroirs effet bois de manguier rainuré" at bounding box center [666, 327] width 1332 height 654
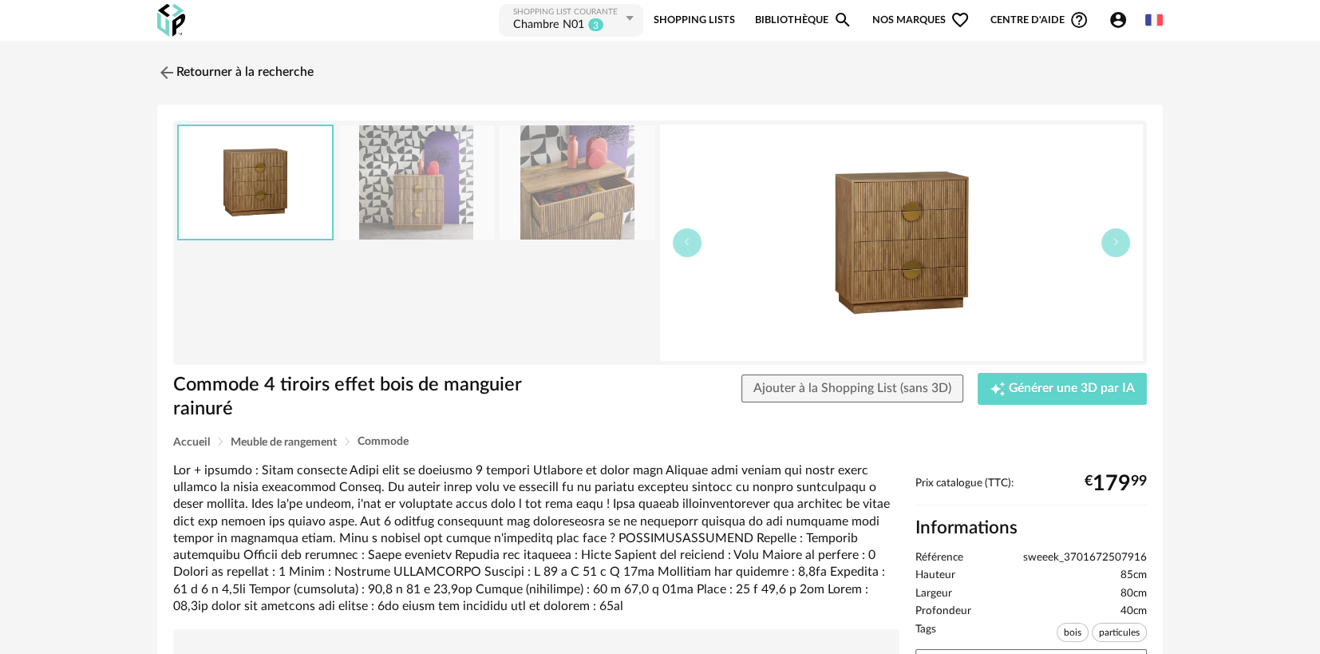
click at [670, 494] on div at bounding box center [536, 538] width 726 height 152
